Goal: Task Accomplishment & Management: Complete application form

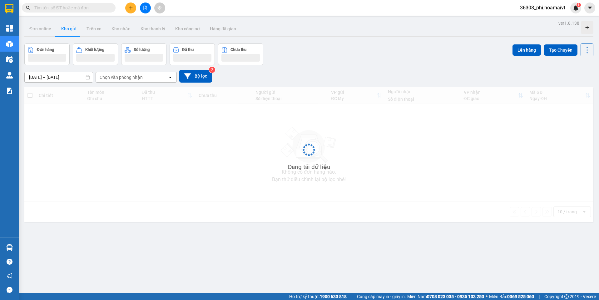
click at [50, 6] on input "text" at bounding box center [71, 7] width 74 height 7
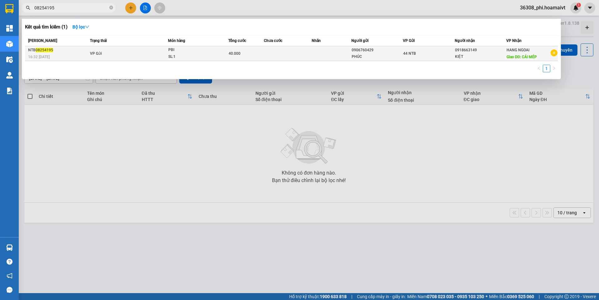
type input "08254195"
click at [98, 54] on span "VP Gửi" at bounding box center [96, 53] width 12 height 4
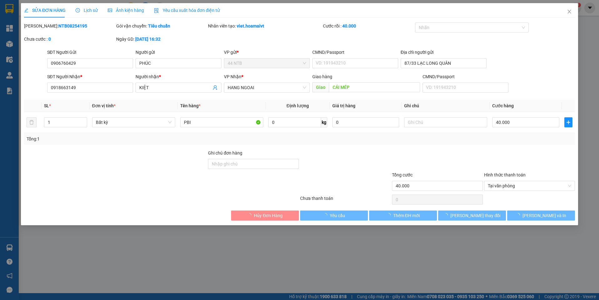
type input "0906760429"
type input "PHÚC"
type input "87/33 LẠC LONG QUÂN"
type input "0918663149"
type input "KIỆT"
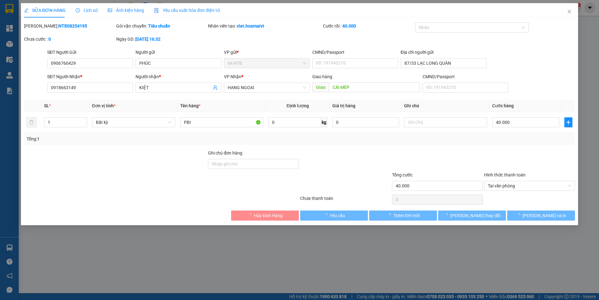
type input "CÁI MÉP"
type input "40.000"
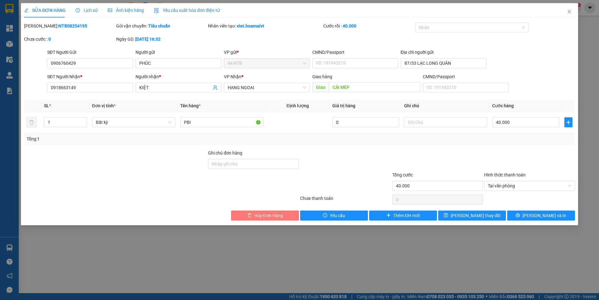
click at [260, 215] on span "Hủy Đơn Hàng" at bounding box center [268, 215] width 29 height 7
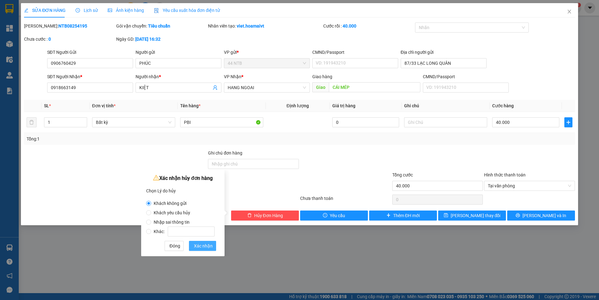
click at [195, 244] on span "Xác nhận" at bounding box center [203, 245] width 19 height 7
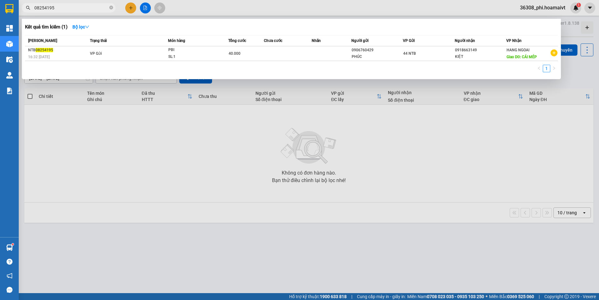
drag, startPoint x: 72, startPoint y: 8, endPoint x: -1, endPoint y: 9, distance: 72.1
click at [0, 9] on html "Kết quả tìm kiếm ( 1 ) Bộ lọc Mã ĐH Trạng thái Món hàng Tổng cước Chưa cước Nhã…" at bounding box center [299, 150] width 599 height 300
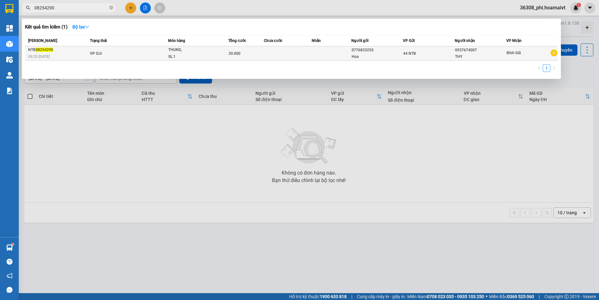
type input "08254290"
click at [162, 55] on td "VP Gửi" at bounding box center [127, 53] width 79 height 14
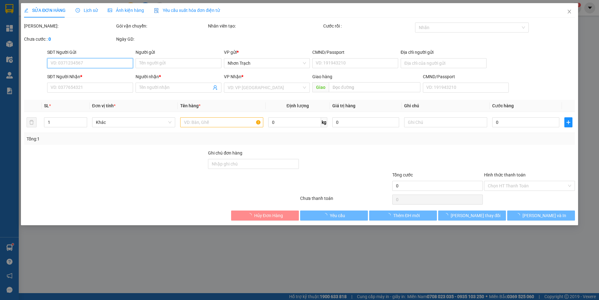
type input "0776833255"
type input "Hoa"
type input "0937674007"
type input "THY"
type input "30.000"
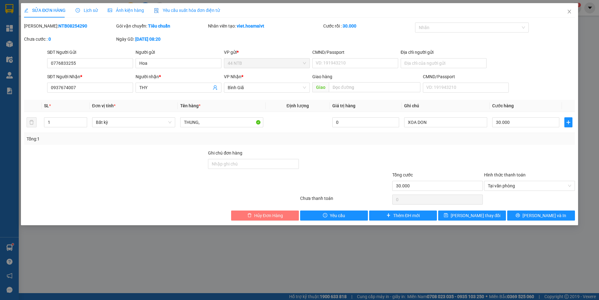
click at [268, 217] on span "Hủy Đơn Hàng" at bounding box center [268, 215] width 29 height 7
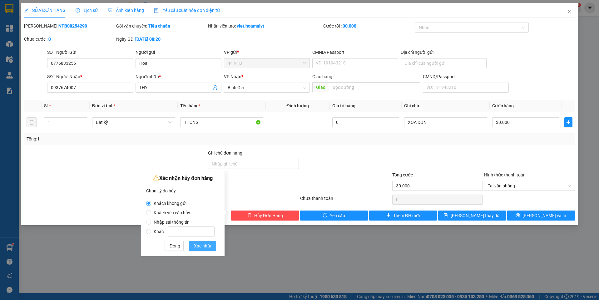
click at [201, 249] on button "Xác nhận" at bounding box center [202, 245] width 27 height 10
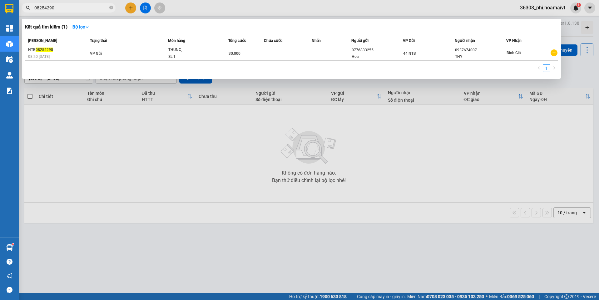
click at [63, 6] on input "08254290" at bounding box center [71, 7] width 74 height 7
drag, startPoint x: 63, startPoint y: 6, endPoint x: -1, endPoint y: 6, distance: 63.7
click at [0, 6] on html "Kết quả tìm kiếm ( 1 ) Bộ lọc Mã ĐH Trạng thái Món hàng Tổng cước Chưa cước Nhã…" at bounding box center [299, 150] width 599 height 300
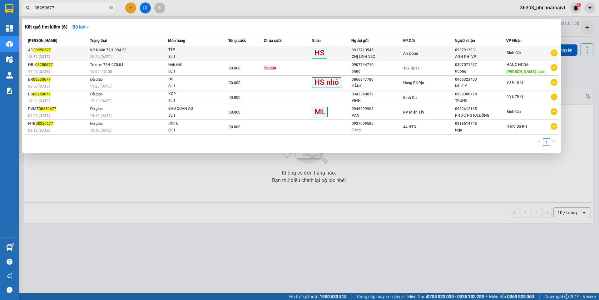
type input "08250677"
click at [83, 50] on div "AĐ 08250677" at bounding box center [58, 50] width 60 height 7
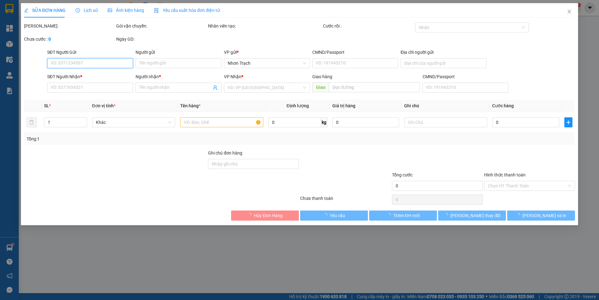
type input "0913713545"
type input "CHỊ LINH VLC"
type input "0937913931"
type input "ANH PHI VP"
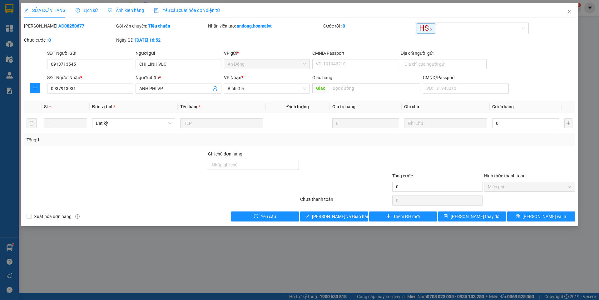
click at [85, 11] on span "Lịch sử" at bounding box center [87, 10] width 22 height 5
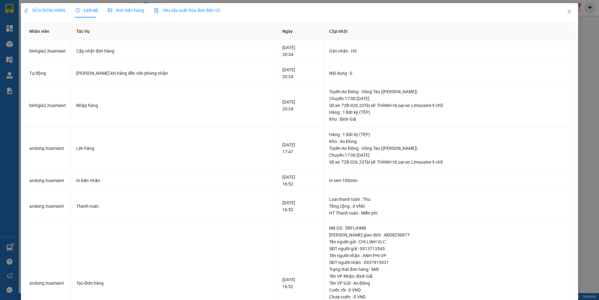
click at [65, 12] on div "SỬA ĐƠN HÀNG Lịch sử Ảnh kiện hàng Yêu cầu xuất hóa đơn điện tử" at bounding box center [122, 10] width 196 height 14
click at [54, 12] on span "SỬA ĐƠN HÀNG" at bounding box center [45, 10] width 42 height 5
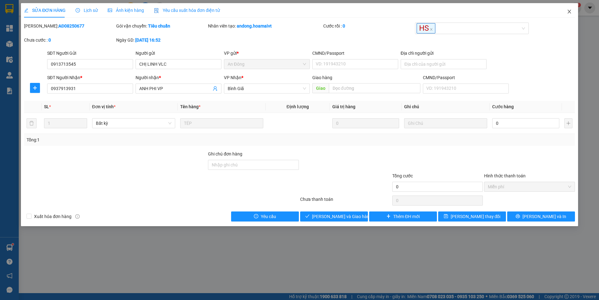
click at [569, 8] on span "Close" at bounding box center [569, 11] width 17 height 17
